Goal: Information Seeking & Learning: Compare options

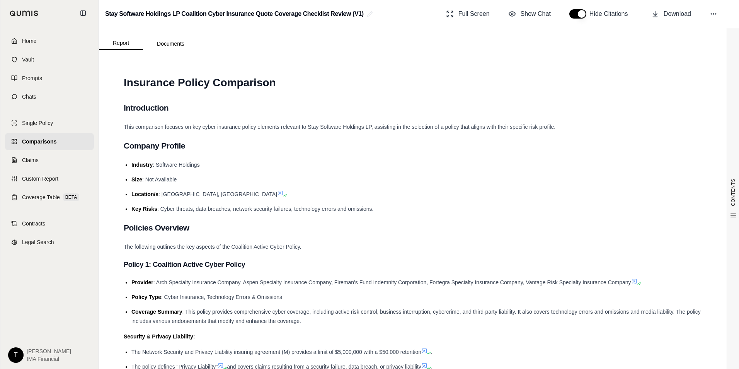
scroll to position [5759, 0]
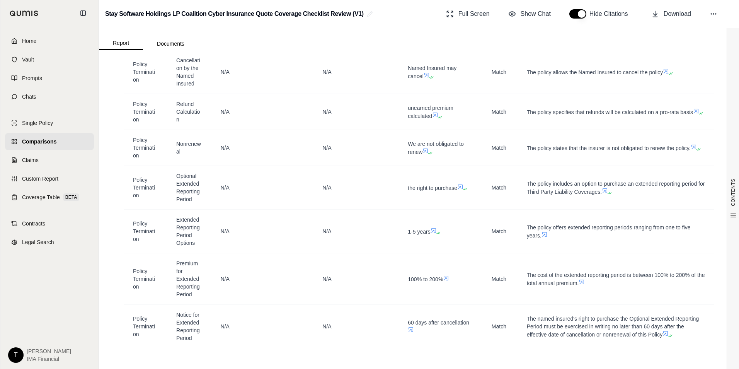
click at [36, 12] on img at bounding box center [24, 13] width 29 height 6
click at [24, 34] on link "Home" at bounding box center [49, 40] width 89 height 17
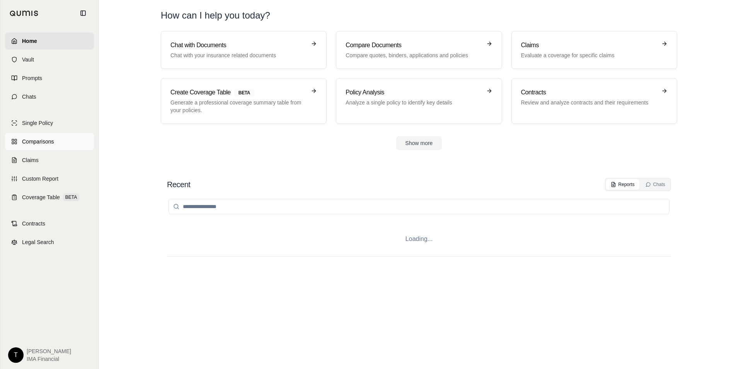
click at [63, 149] on link "Comparisons" at bounding box center [49, 141] width 89 height 17
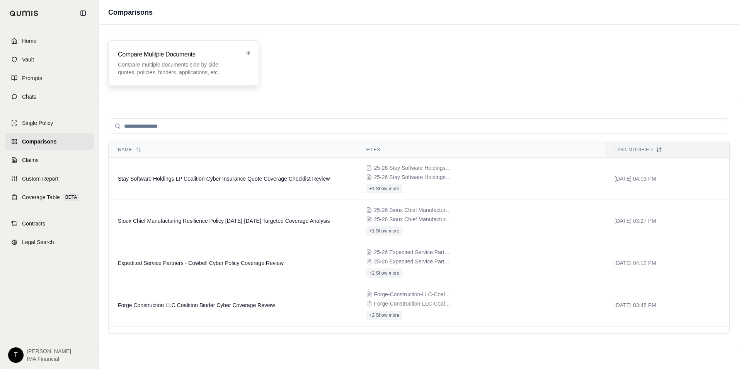
click at [240, 61] on div "Compare Mulitple Documents Compare multiple documents side by side: quotes, pol…" at bounding box center [183, 63] width 131 height 26
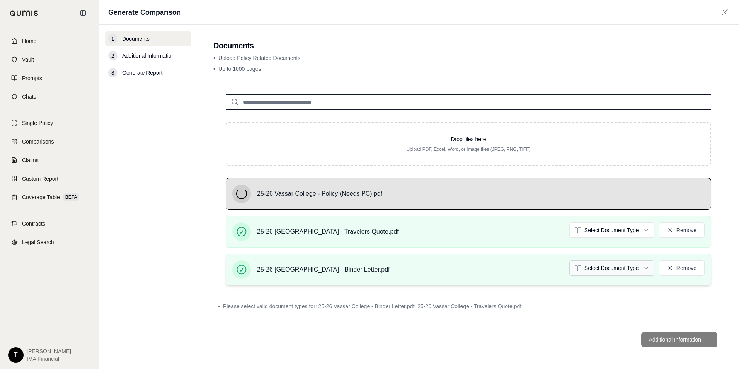
click at [625, 268] on html "Home Vault Prompts Chats Single Policy Comparisons Claims Custom Report Coverag…" at bounding box center [369, 184] width 739 height 369
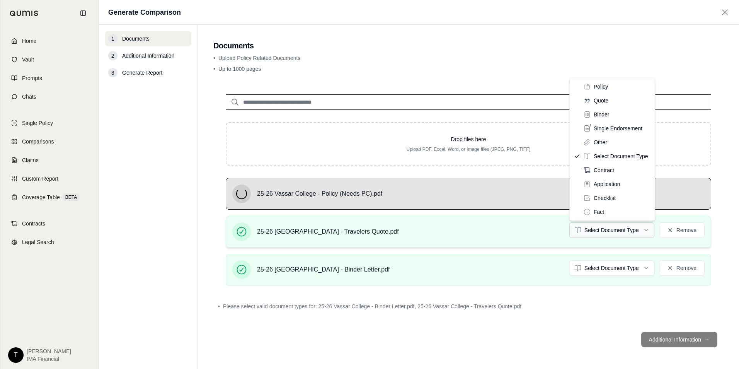
click at [587, 227] on html "Home Vault Prompts Chats Single Policy Comparisons Claims Custom Report Coverag…" at bounding box center [369, 184] width 739 height 369
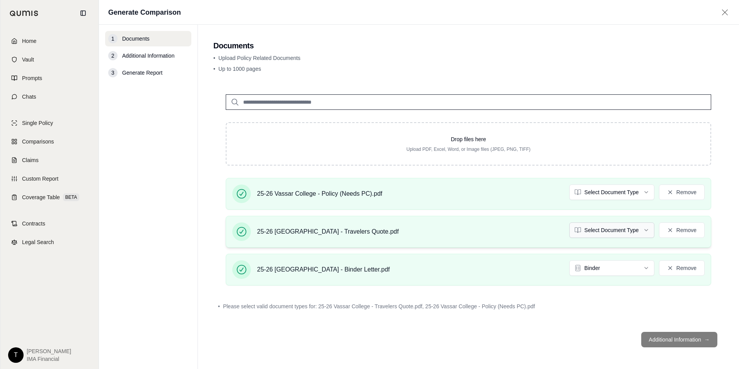
click at [619, 235] on html "Home Vault Prompts Chats Single Policy Comparisons Claims Custom Report Coverag…" at bounding box center [369, 184] width 739 height 369
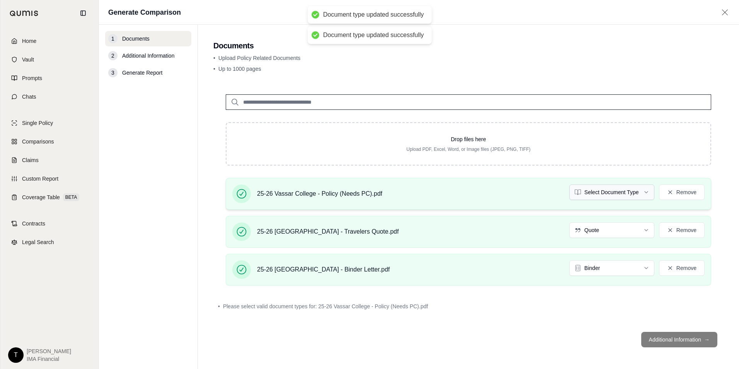
click at [626, 189] on html "Document type updated successfully Document type updated successfully Home Vaul…" at bounding box center [369, 184] width 739 height 369
click at [729, 171] on main "Documents • Upload Policy Related Documents • Up to 1000 pages Drop files here …" at bounding box center [468, 197] width 541 height 344
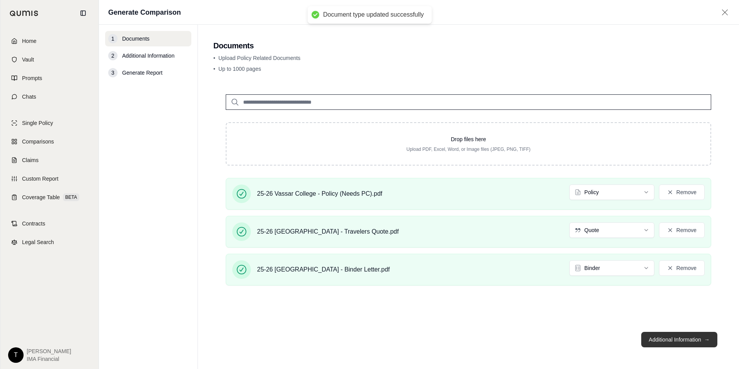
click at [691, 340] on button "Additional Information →" at bounding box center [680, 339] width 76 height 15
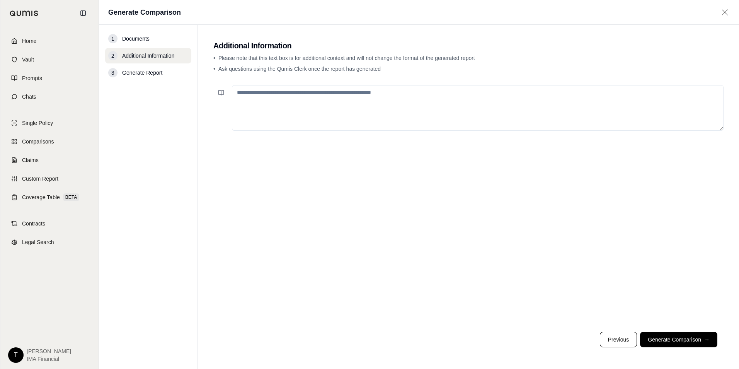
click at [257, 97] on textarea at bounding box center [478, 108] width 492 height 46
paste textarea "**********"
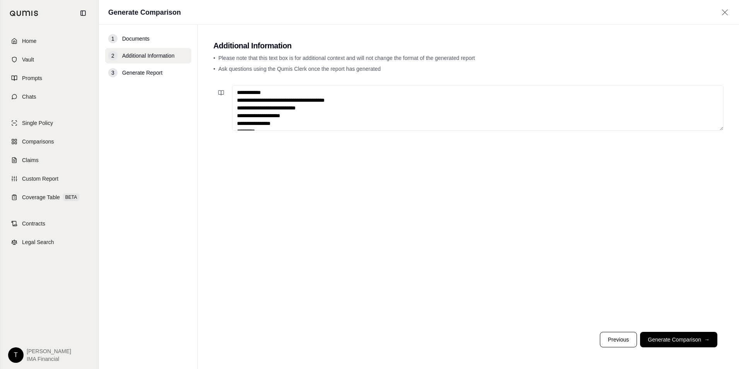
drag, startPoint x: 279, startPoint y: 92, endPoint x: 155, endPoint y: 65, distance: 127.1
click at [179, 75] on div "**********" at bounding box center [419, 197] width 640 height 344
click at [236, 99] on textarea "**********" at bounding box center [478, 108] width 492 height 46
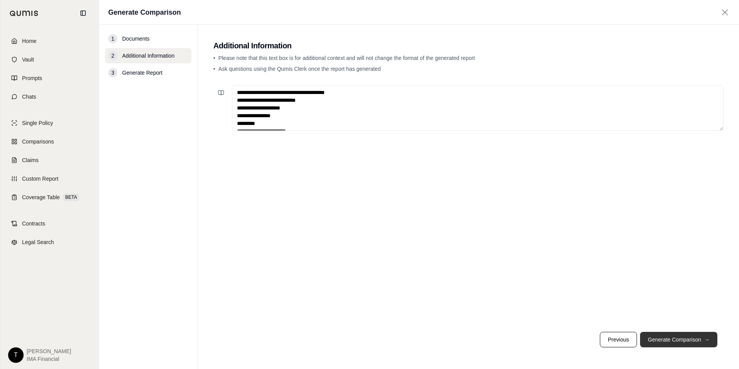
type textarea "**********"
click at [677, 336] on button "Generate Comparison →" at bounding box center [678, 339] width 77 height 15
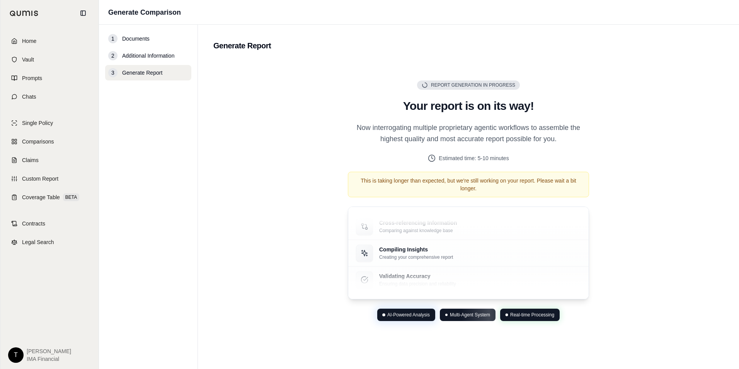
click at [467, 109] on h2 "Your report is on its way!" at bounding box center [468, 106] width 241 height 14
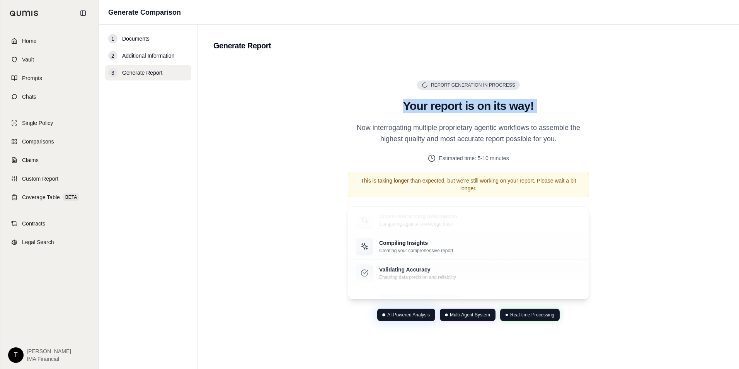
click at [467, 109] on h2 "Your report is on its way!" at bounding box center [468, 106] width 241 height 14
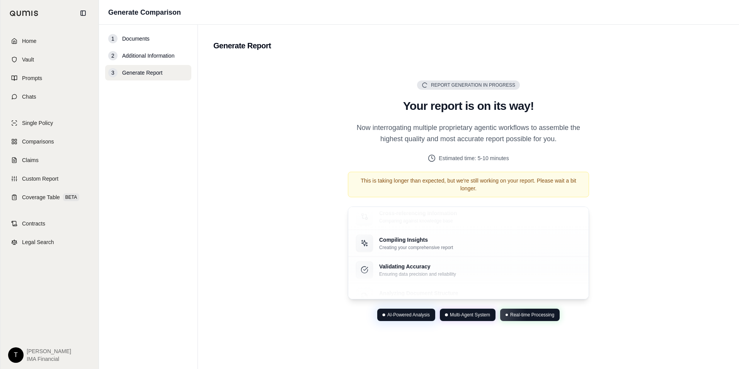
drag, startPoint x: 467, startPoint y: 109, endPoint x: 654, endPoint y: 144, distance: 190.8
click at [654, 143] on div "Report Generation in Progress Generating Report Your report is on its way! Now …" at bounding box center [468, 200] width 510 height 281
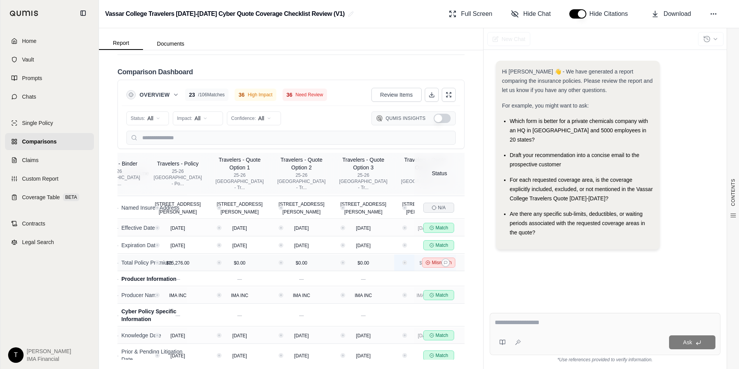
drag, startPoint x: 369, startPoint y: 290, endPoint x: 379, endPoint y: 288, distance: 11.0
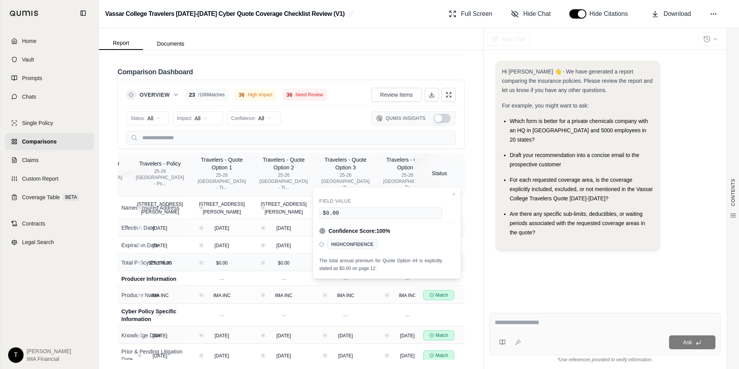
scroll to position [0, 150]
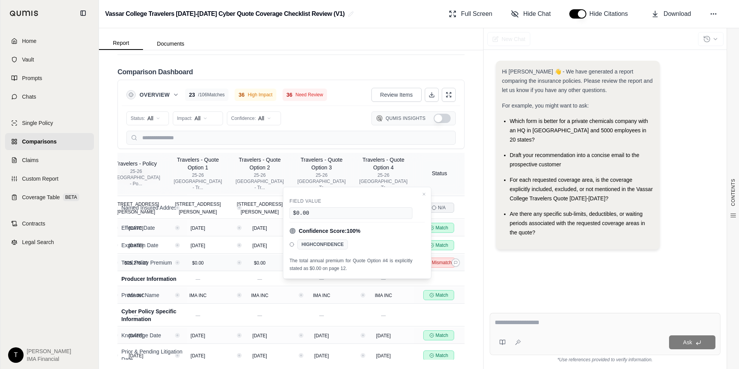
drag, startPoint x: 378, startPoint y: 287, endPoint x: 423, endPoint y: 292, distance: 45.1
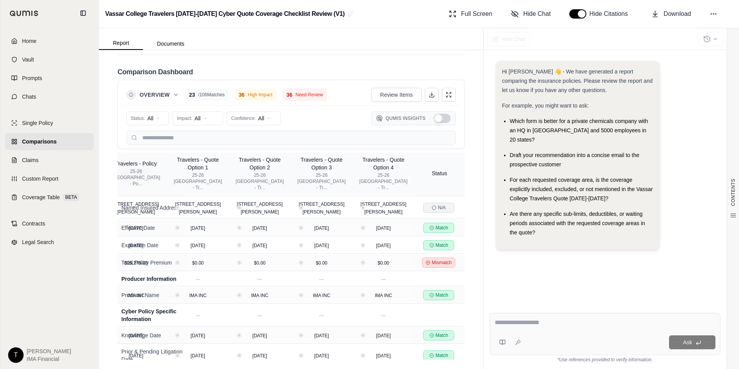
click at [258, 178] on div "25-26 [GEOGRAPHIC_DATA] - Tr..." at bounding box center [260, 181] width 48 height 19
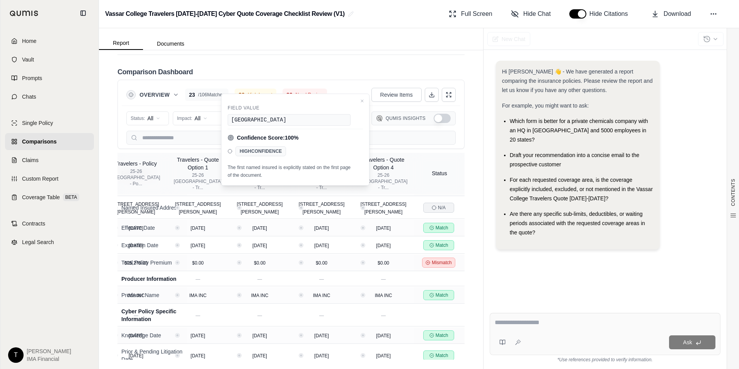
click at [619, 290] on div "Hi [PERSON_NAME] 👋 - We have generated a report comparing the insurance policie…" at bounding box center [605, 178] width 231 height 246
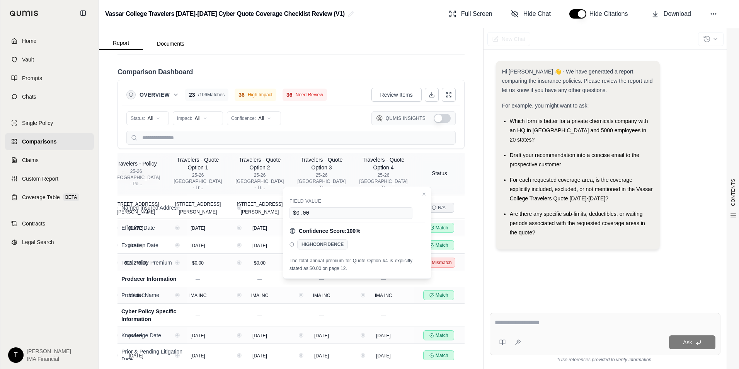
click at [558, 299] on div "Hi [PERSON_NAME] 👋 - We have generated a report comparing the insurance policie…" at bounding box center [605, 178] width 231 height 246
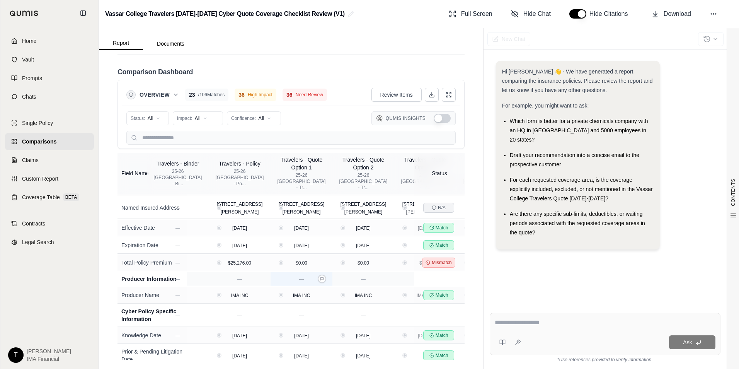
scroll to position [77, 2]
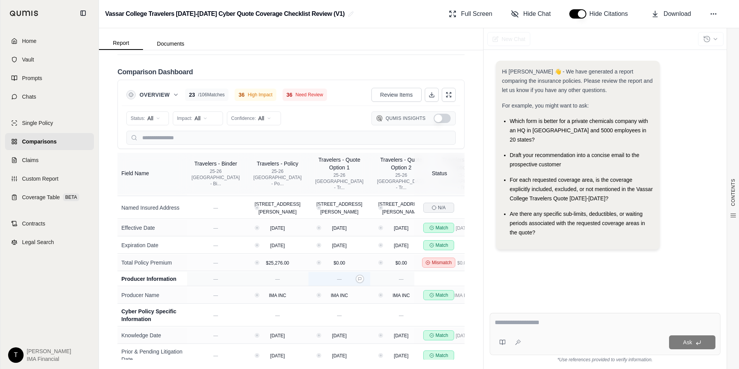
drag, startPoint x: 275, startPoint y: 299, endPoint x: 239, endPoint y: 300, distance: 35.6
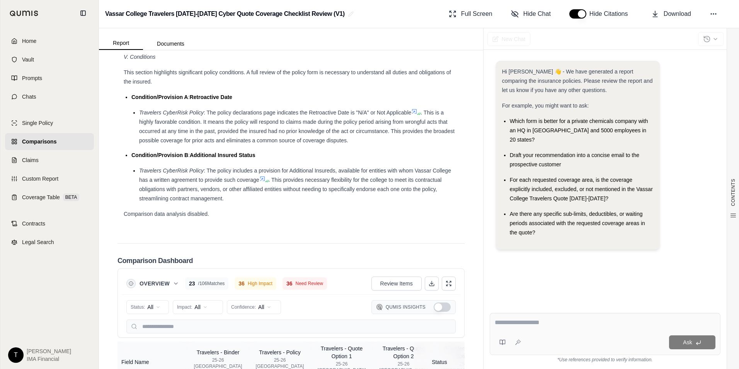
scroll to position [1862, 0]
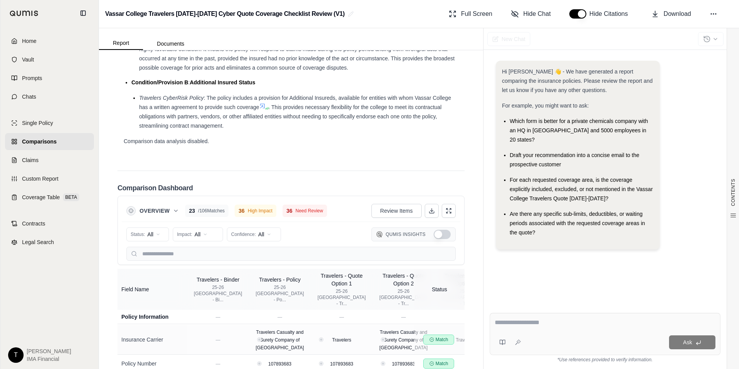
click at [316, 236] on div "Status: All Impact: All Confidence: All Qumis Insights" at bounding box center [290, 234] width 329 height 15
click at [153, 211] on span "Overview" at bounding box center [155, 211] width 30 height 8
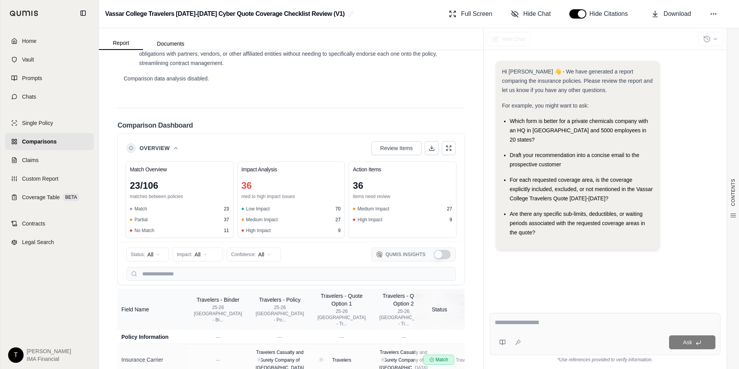
scroll to position [1940, 0]
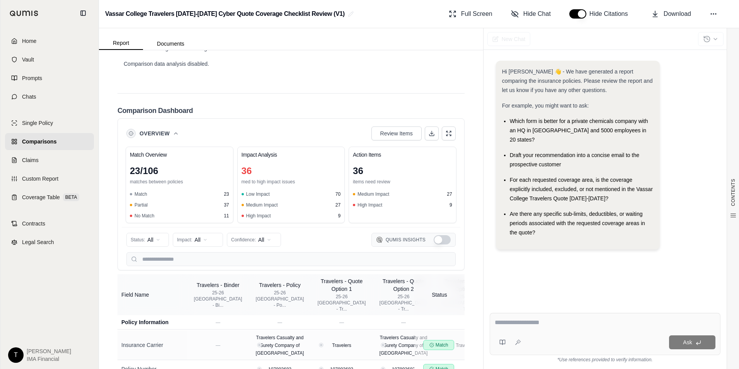
click at [48, 140] on span "Comparisons" at bounding box center [39, 142] width 34 height 8
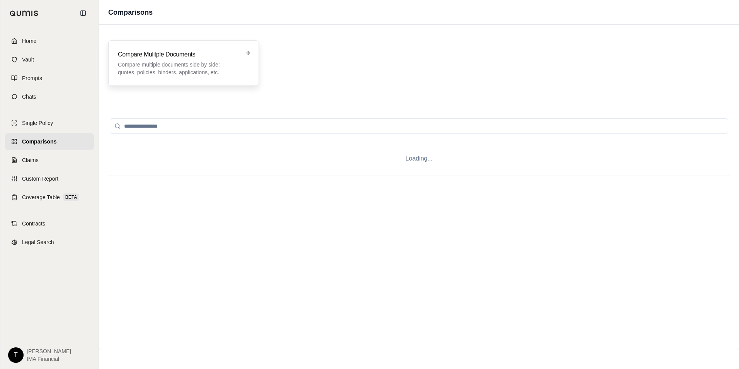
click at [150, 65] on p "Compare multiple documents side by side: quotes, policies, binders, application…" at bounding box center [178, 68] width 121 height 15
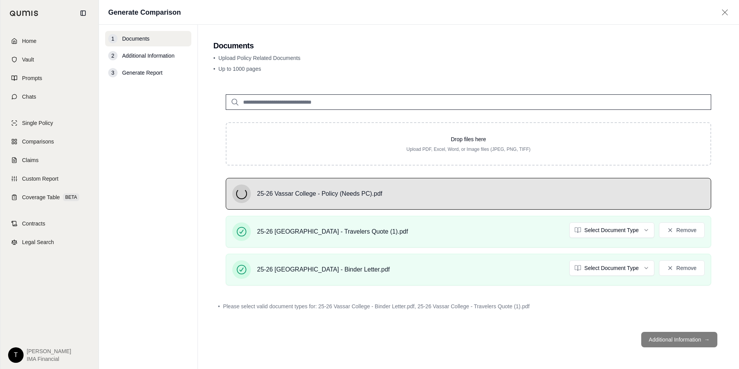
click at [606, 224] on html "Home Vault Prompts Chats Single Policy Comparisons Claims Custom Report Coverag…" at bounding box center [369, 184] width 739 height 369
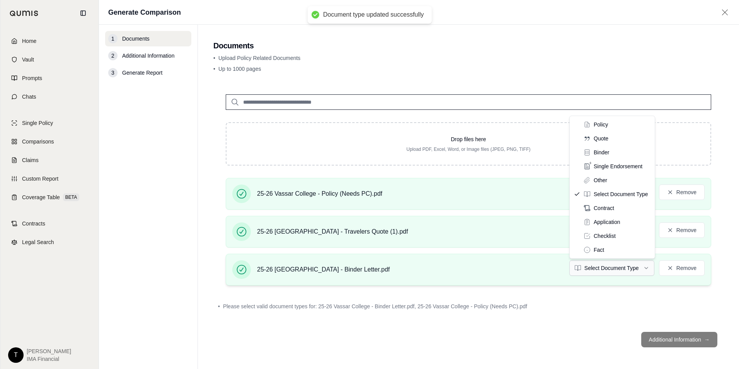
click at [591, 267] on html "Document type updated successfully Home Vault Prompts Chats Single Policy Compa…" at bounding box center [369, 184] width 739 height 369
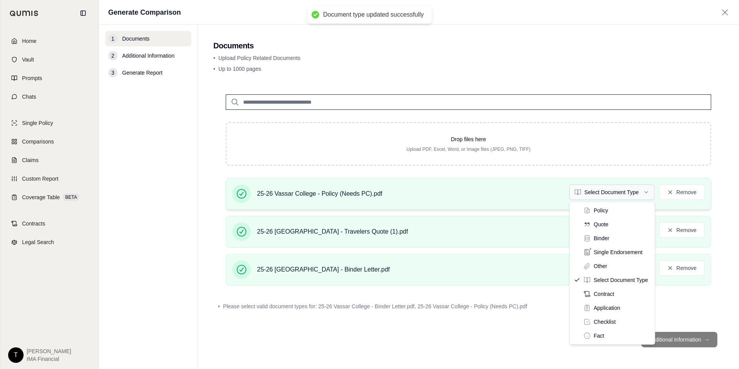
click at [626, 196] on html "Document type updated successfully Home Vault Prompts Chats Single Policy Compa…" at bounding box center [369, 184] width 739 height 369
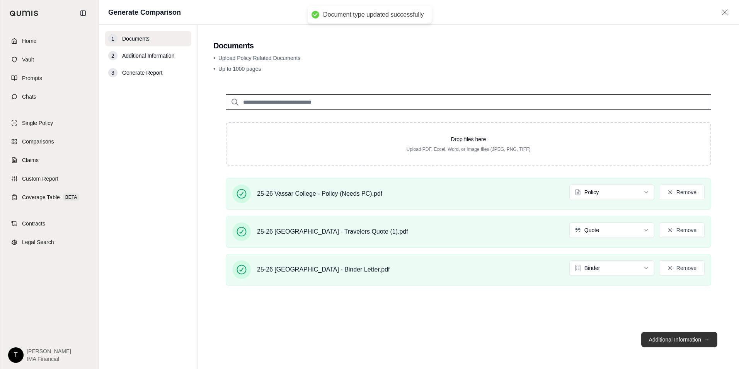
click at [694, 341] on button "Additional Information →" at bounding box center [680, 339] width 76 height 15
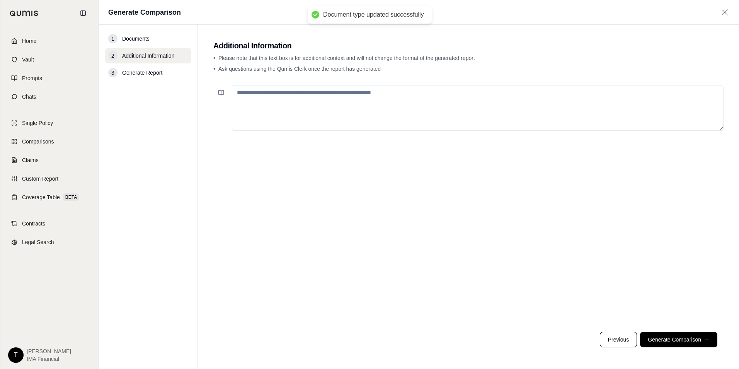
click at [334, 101] on textarea at bounding box center [478, 108] width 492 height 46
paste textarea "**********"
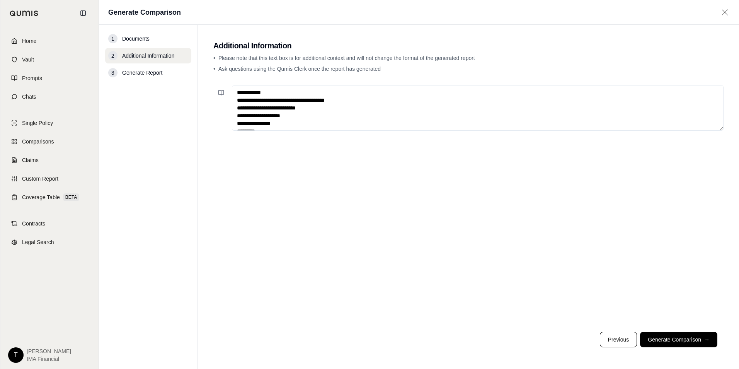
drag, startPoint x: 298, startPoint y: 88, endPoint x: 190, endPoint y: 71, distance: 108.8
click at [189, 71] on div "**********" at bounding box center [419, 197] width 640 height 344
click at [236, 99] on textarea "**********" at bounding box center [478, 108] width 492 height 46
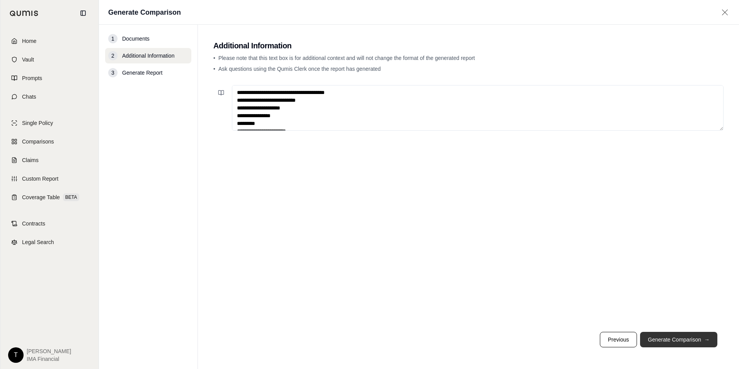
type textarea "**********"
click at [674, 334] on button "Generate Comparison →" at bounding box center [678, 339] width 77 height 15
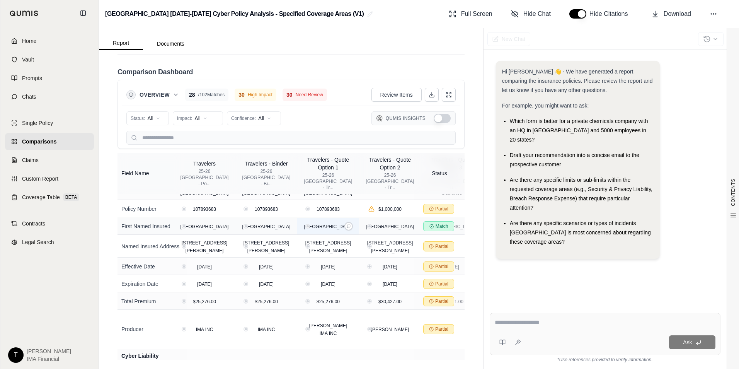
scroll to position [0, 43]
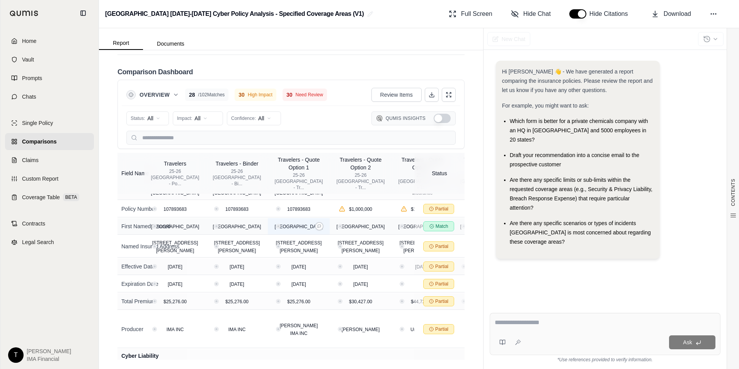
drag, startPoint x: 283, startPoint y: 229, endPoint x: 316, endPoint y: 232, distance: 33.1
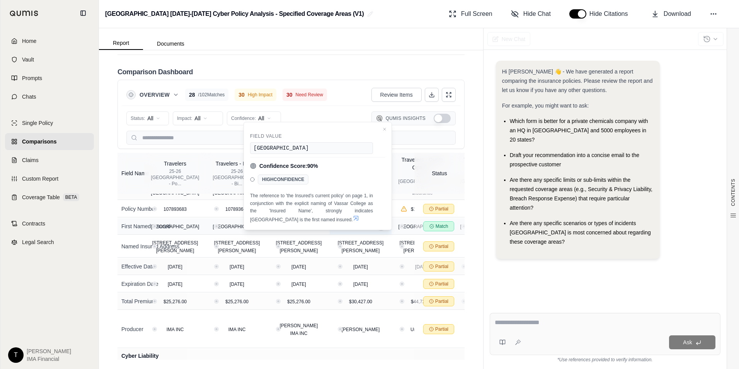
scroll to position [0, 65]
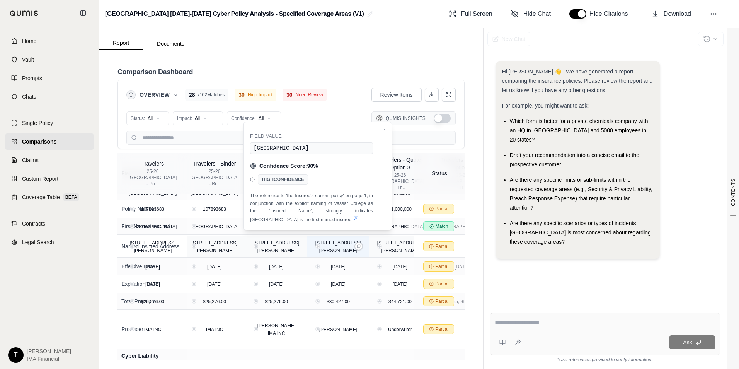
click at [317, 230] on div "[GEOGRAPHIC_DATA]" at bounding box center [339, 226] width 56 height 8
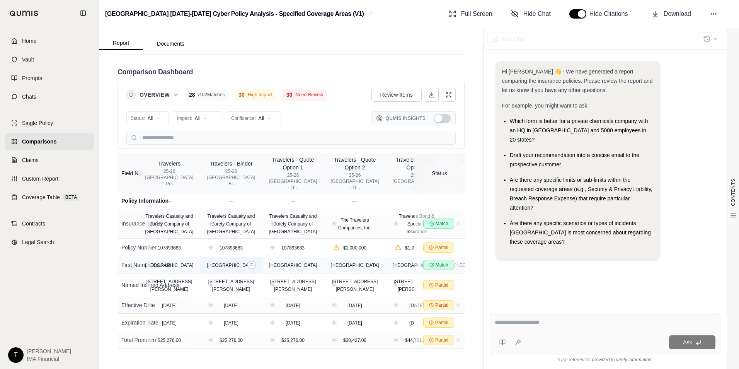
scroll to position [0, 33]
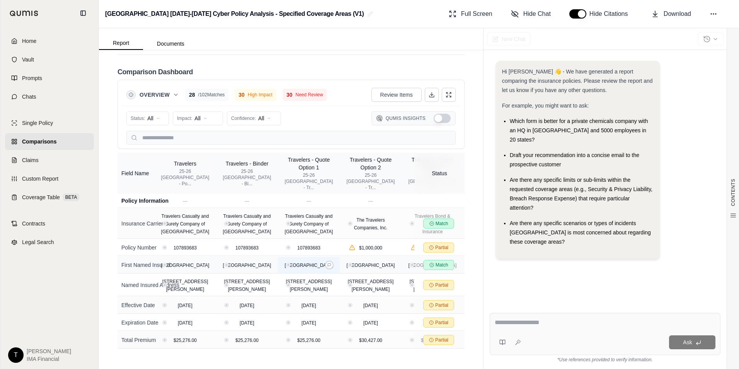
drag, startPoint x: 251, startPoint y: 278, endPoint x: 295, endPoint y: 273, distance: 45.2
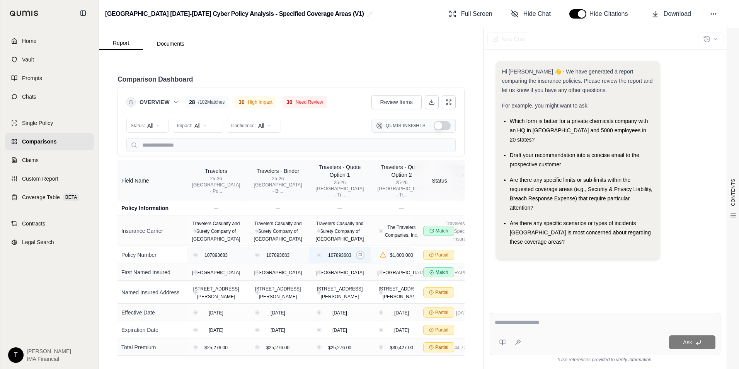
scroll to position [0, 0]
drag, startPoint x: 370, startPoint y: 284, endPoint x: 358, endPoint y: 286, distance: 12.1
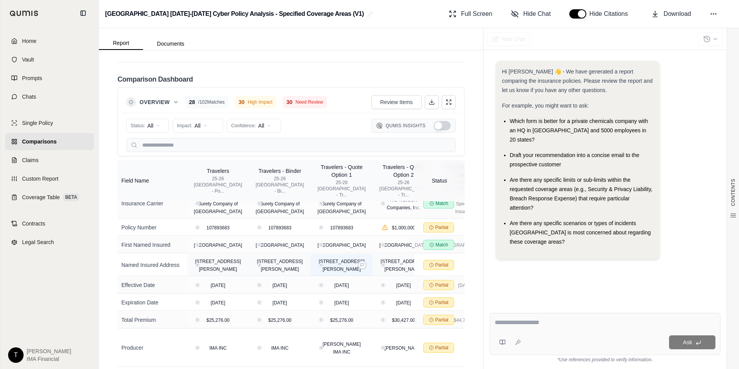
scroll to position [39, 0]
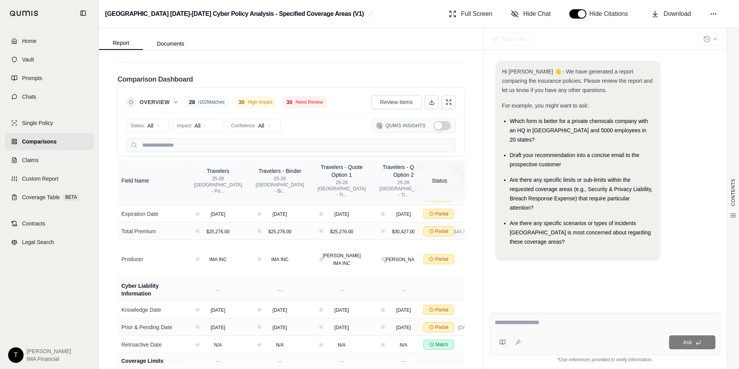
drag, startPoint x: 404, startPoint y: 210, endPoint x: 410, endPoint y: 217, distance: 9.3
click at [404, 179] on div "Travelers - Quote Option 2" at bounding box center [404, 170] width 48 height 15
click at [407, 109] on button "Review Items" at bounding box center [397, 102] width 50 height 14
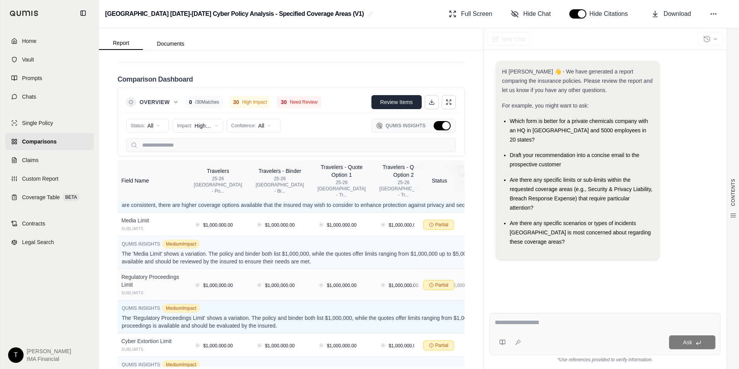
click at [399, 106] on span "Review Items" at bounding box center [396, 102] width 32 height 8
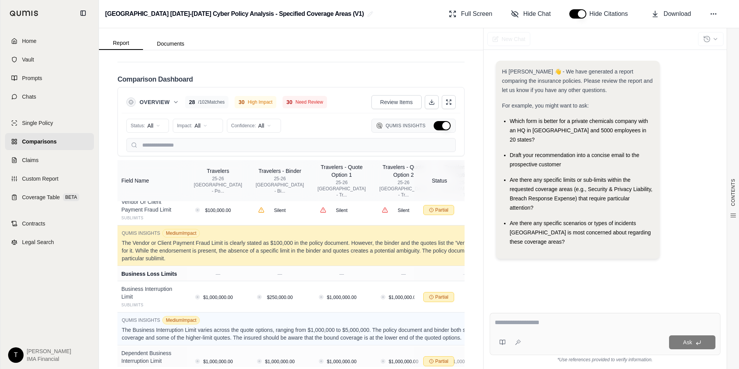
drag, startPoint x: 365, startPoint y: 282, endPoint x: 307, endPoint y: 287, distance: 59.0
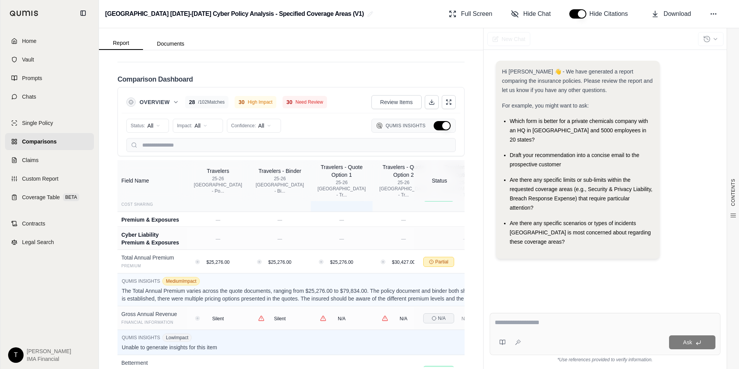
scroll to position [1918, 0]
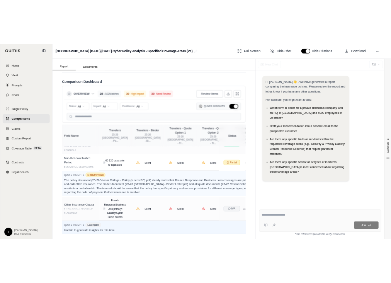
scroll to position [3064, 0]
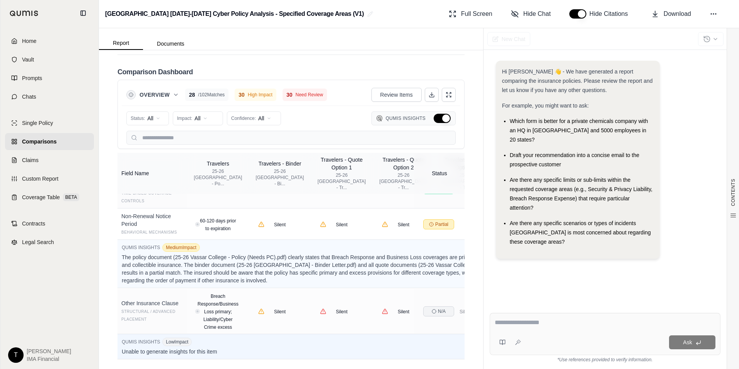
click at [433, 102] on div "Review Items" at bounding box center [414, 95] width 84 height 14
click at [431, 102] on button at bounding box center [432, 95] width 14 height 14
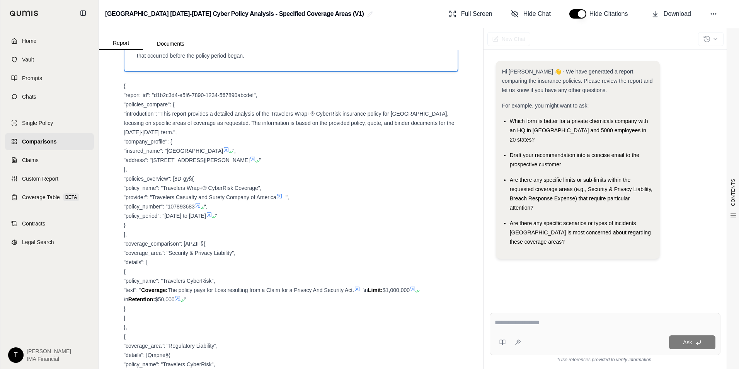
scroll to position [0, 0]
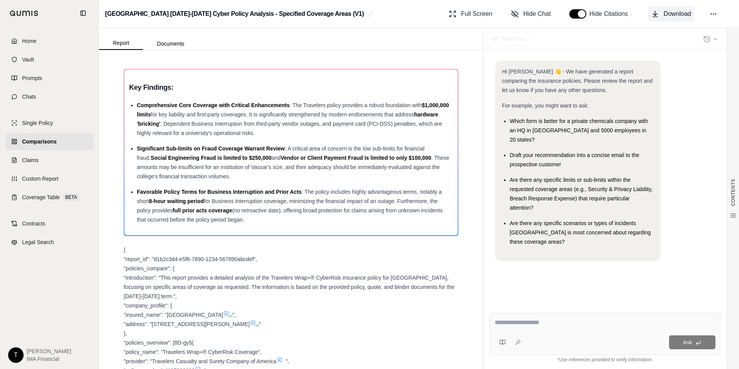
click at [685, 15] on span "Download" at bounding box center [677, 13] width 27 height 9
drag, startPoint x: 349, startPoint y: 119, endPoint x: 356, endPoint y: 116, distance: 7.4
click at [350, 119] on div "Comprehensive Core Coverage with Critical Enhancements : The Travelers policy p…" at bounding box center [295, 119] width 316 height 37
click at [363, 206] on div "Favorable Policy Terms for Business Interruption and Prior Acts : The policy in…" at bounding box center [295, 205] width 316 height 37
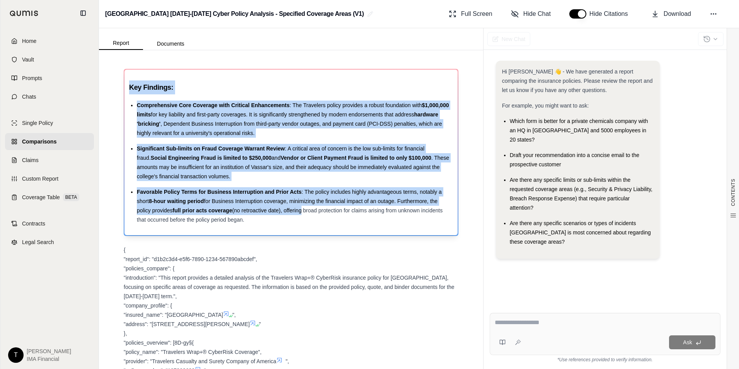
drag, startPoint x: 131, startPoint y: 84, endPoint x: 303, endPoint y: 212, distance: 214.5
click at [303, 212] on div "Key Findings: Comprehensive Core Coverage with Critical Enhancements : The Trav…" at bounding box center [291, 152] width 324 height 144
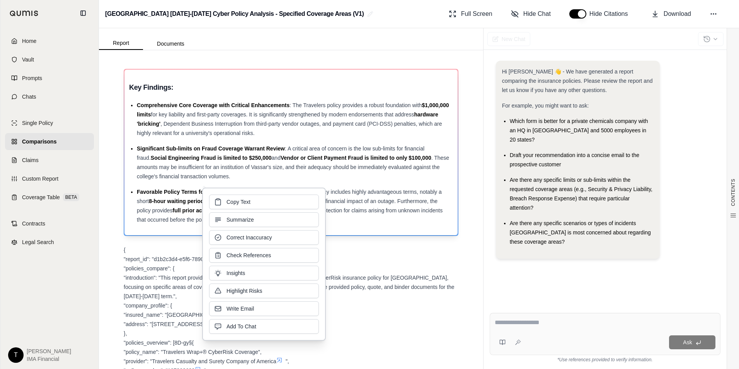
click at [412, 200] on span "for Business Interruption coverage, minimizing the financial impact of an outag…" at bounding box center [287, 205] width 301 height 15
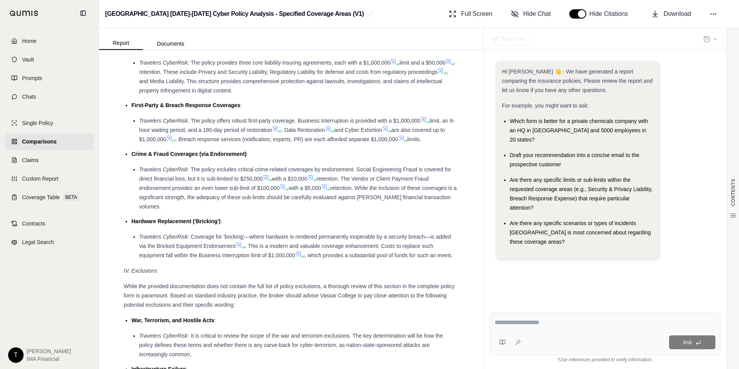
scroll to position [3099, 0]
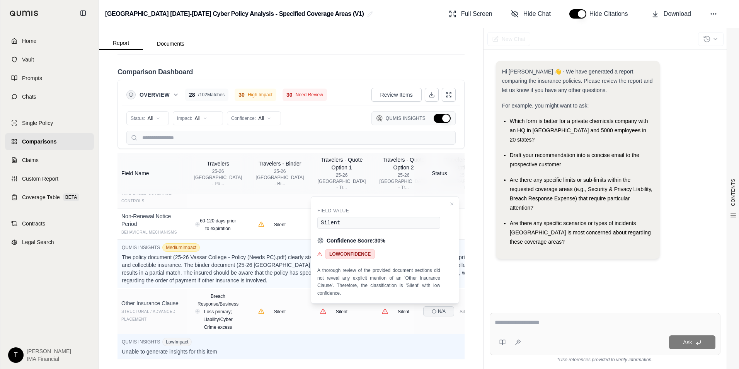
click at [37, 13] on img at bounding box center [24, 13] width 29 height 6
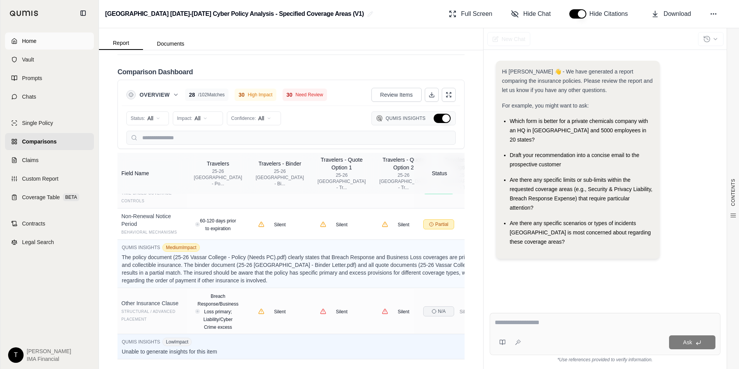
click at [36, 37] on span "Home" at bounding box center [29, 41] width 14 height 8
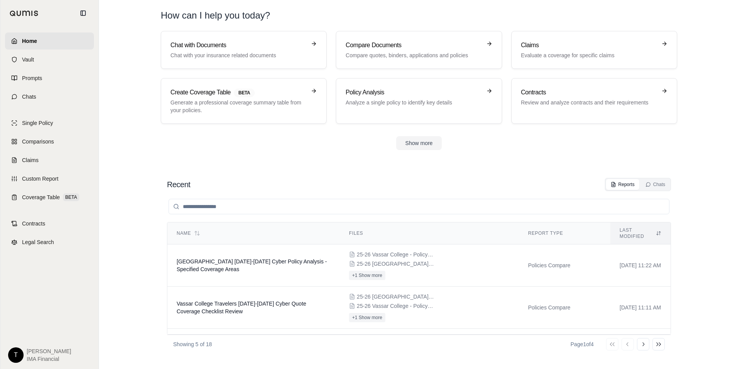
click at [309, 174] on div "Recent Reports Chats Name Files Report Type Last modified Vassar College [DATE]…" at bounding box center [419, 266] width 517 height 188
